Goal: Transaction & Acquisition: Obtain resource

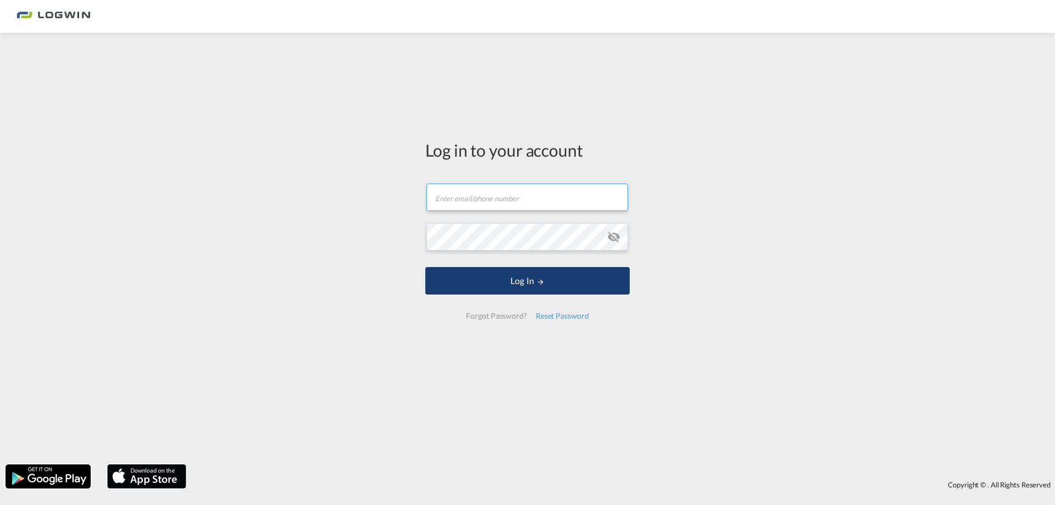
type input "[PERSON_NAME][EMAIL_ADDRESS][PERSON_NAME][DOMAIN_NAME]"
click at [553, 276] on button "Log In" at bounding box center [527, 280] width 204 height 27
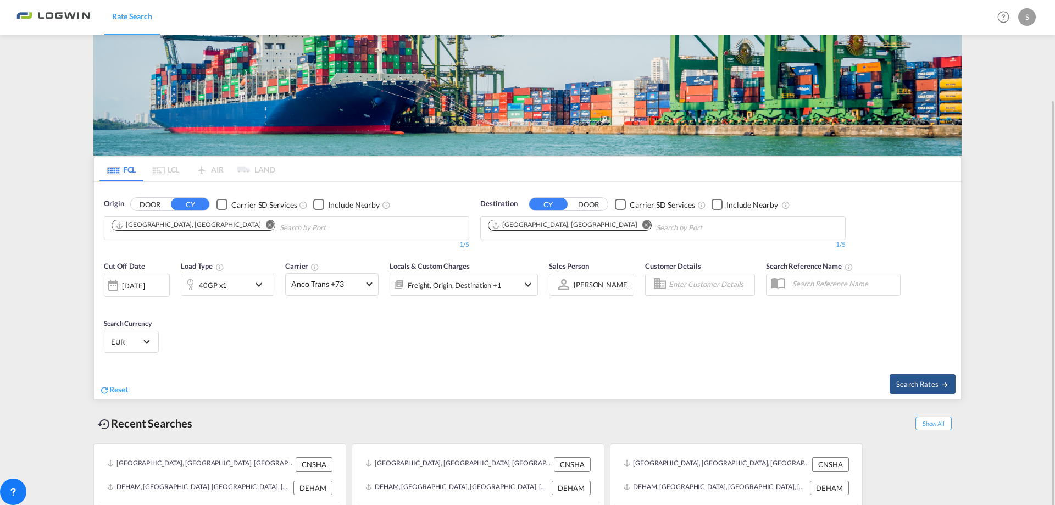
scroll to position [83, 0]
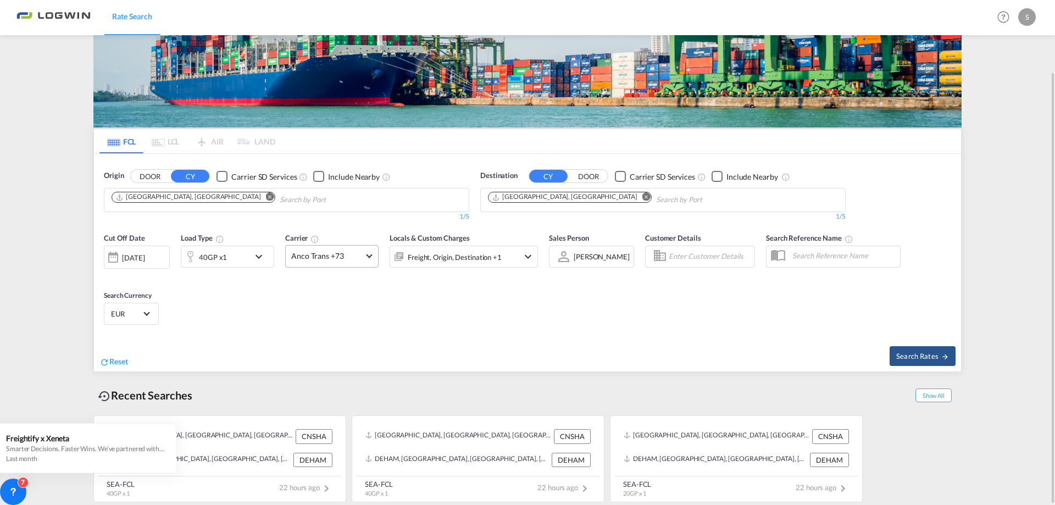
click at [370, 263] on md-select-value "Anco Trans +73" at bounding box center [332, 256] width 92 height 21
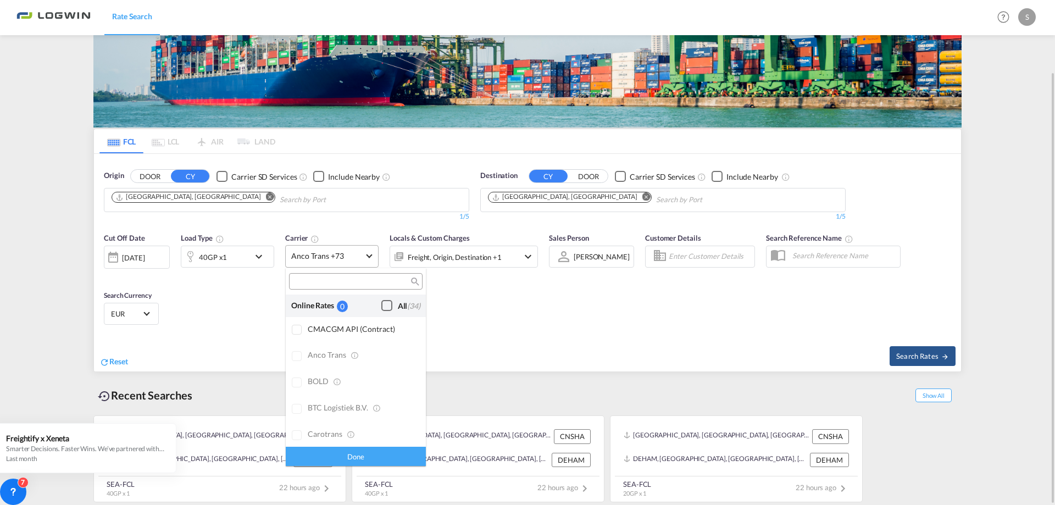
scroll to position [882, 0]
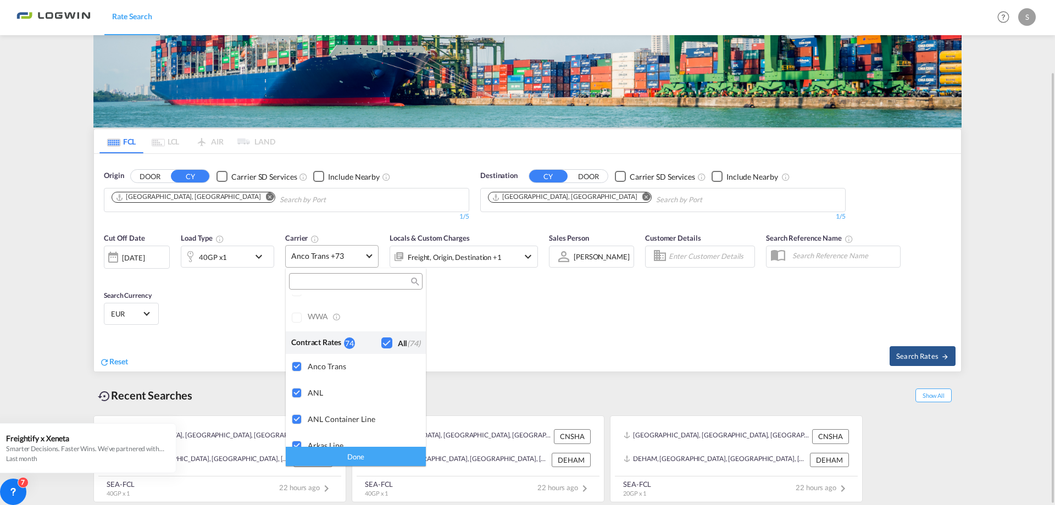
click at [370, 263] on md-backdrop at bounding box center [527, 252] width 1055 height 505
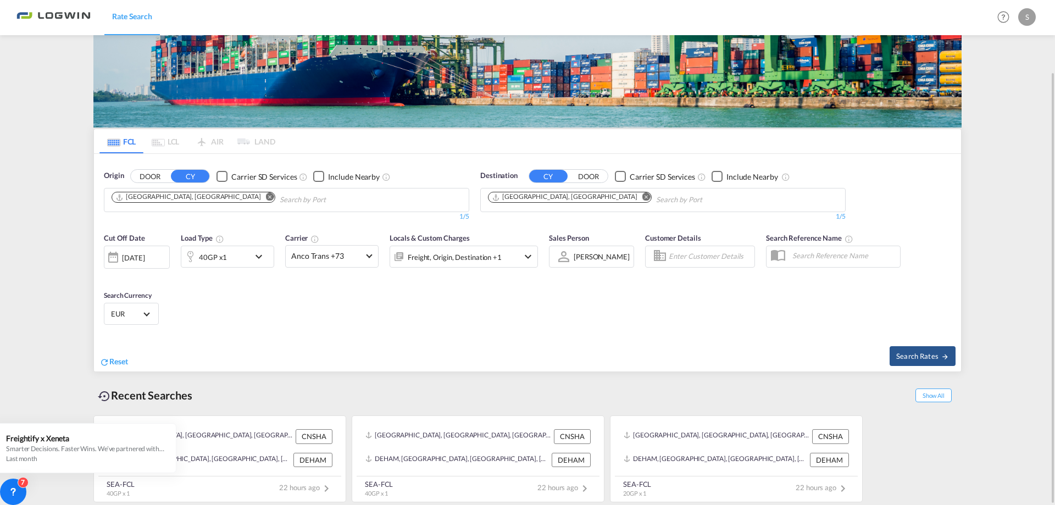
click at [137, 320] on md-select-value "EUR" at bounding box center [131, 313] width 43 height 15
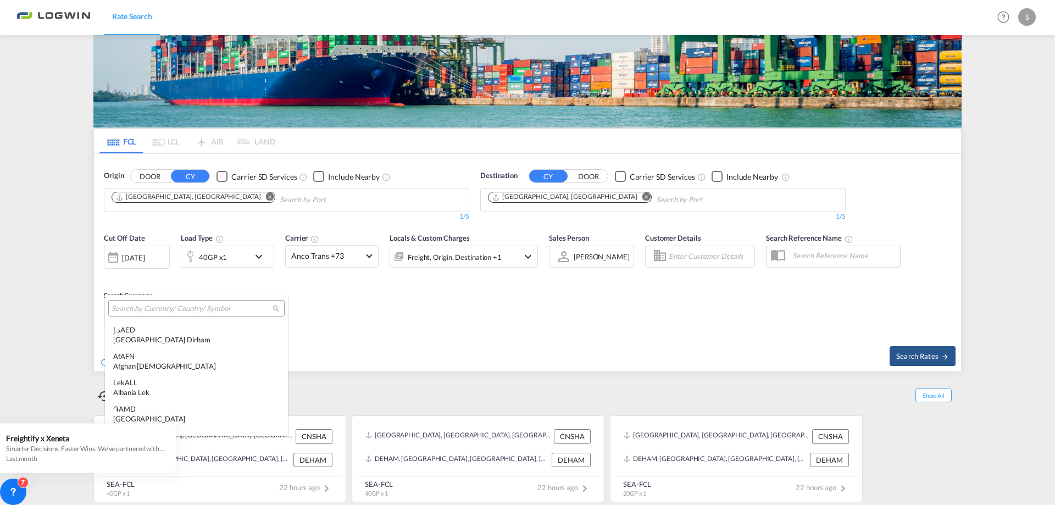
scroll to position [1103, 0]
click at [136, 314] on div at bounding box center [196, 308] width 176 height 16
click at [149, 309] on input "search" at bounding box center [192, 309] width 161 height 10
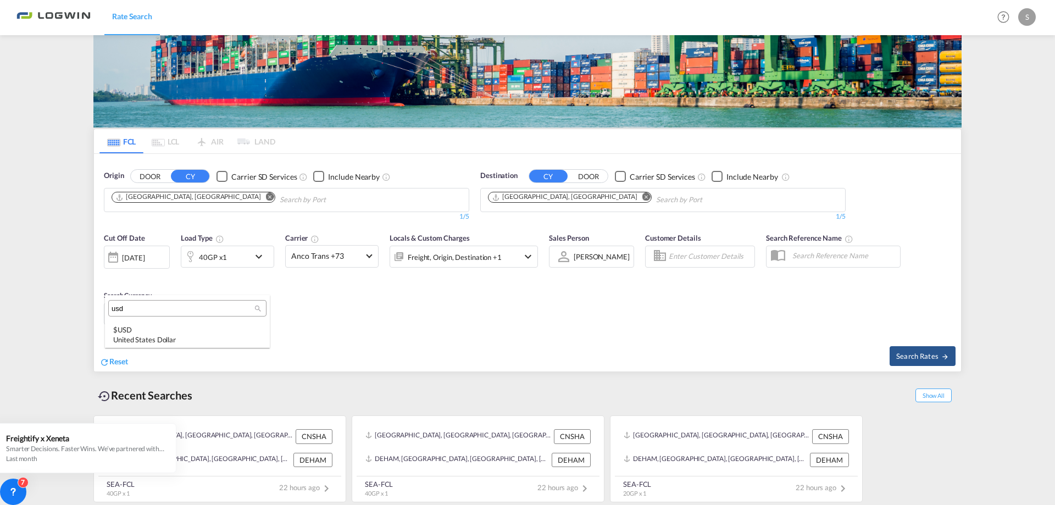
scroll to position [0, 0]
type input "usd"
click at [176, 328] on div "$ USD United States Dollar" at bounding box center [187, 335] width 148 height 20
click at [931, 349] on button "Search Rates" at bounding box center [922, 356] width 66 height 20
type input "CNSHA to DEHAM / [DATE]"
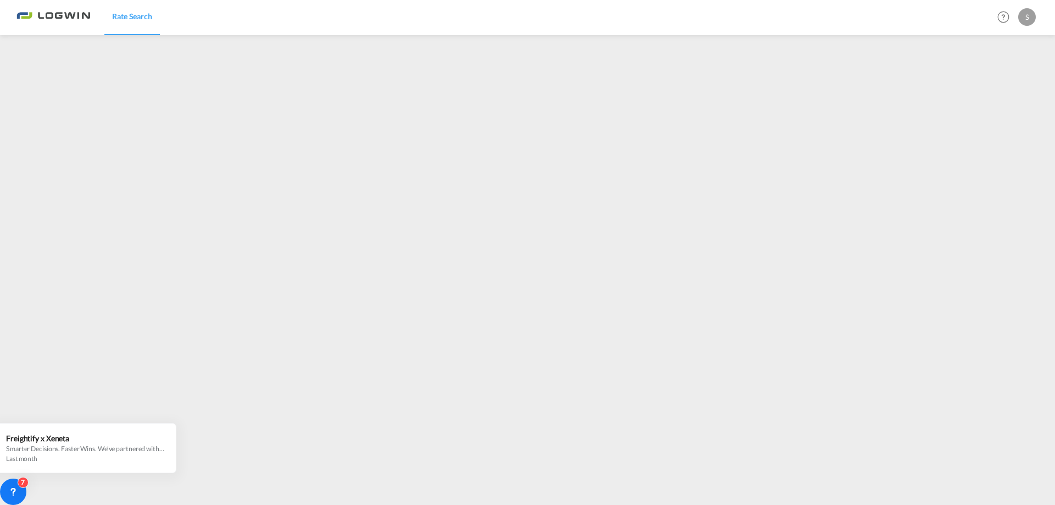
click at [35, 11] on img at bounding box center [53, 17] width 74 height 25
click at [46, 15] on img at bounding box center [53, 17] width 74 height 25
